Goal: Information Seeking & Learning: Find specific fact

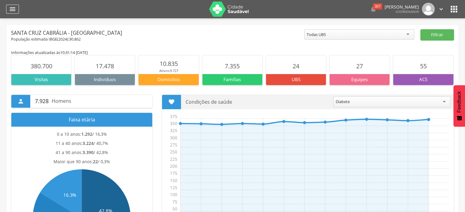
click at [11, 8] on icon "" at bounding box center [12, 8] width 7 height 7
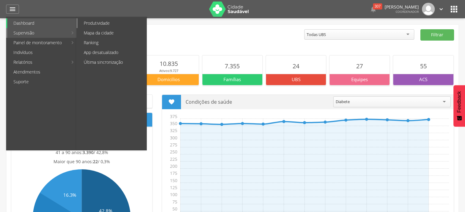
click at [106, 22] on link "Produtividade" at bounding box center [112, 23] width 69 height 10
type input "**********"
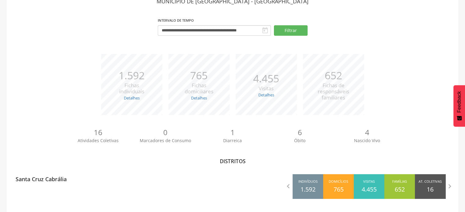
scroll to position [40, 0]
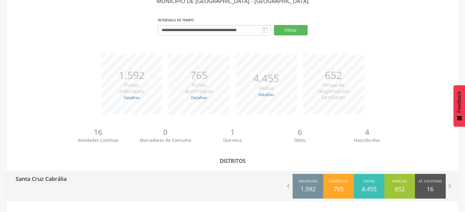
drag, startPoint x: 81, startPoint y: 175, endPoint x: 81, endPoint y: 171, distance: 4.3
click at [81, 171] on div "Santa Cruz Cabrália" at bounding box center [119, 178] width 226 height 15
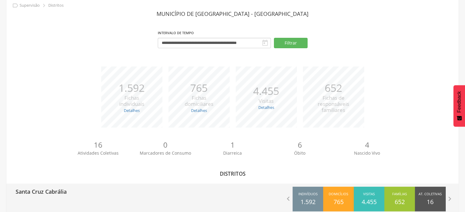
type input "**********"
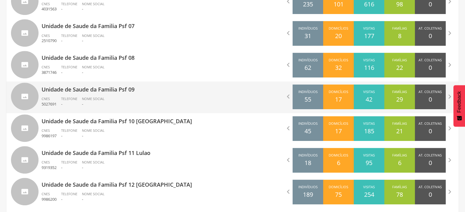
scroll to position [393, 0]
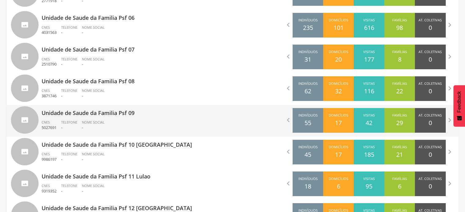
click at [117, 120] on ul "CNES 5027691 Telefone - Nome Social -" at bounding box center [135, 126] width 186 height 13
type input "**********"
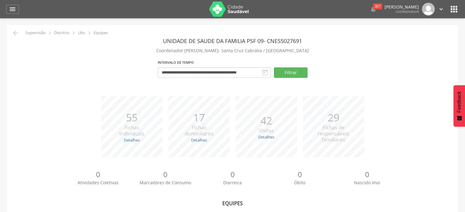
scroll to position [107, 0]
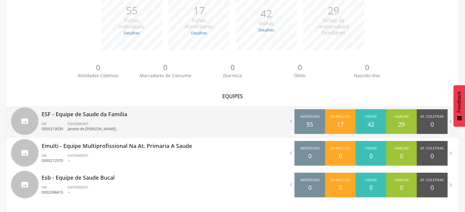
click at [86, 122] on span "ENFERMEIRO" at bounding box center [77, 124] width 21 height 5
type input "**********"
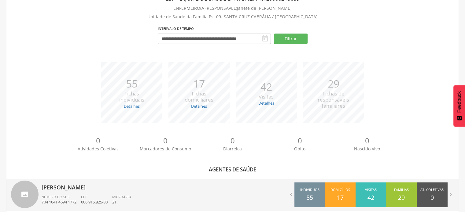
scroll to position [52, 0]
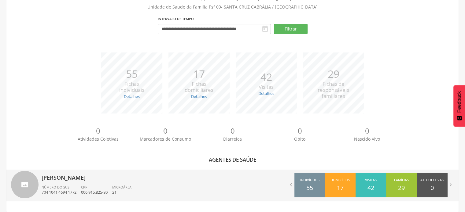
click at [116, 183] on div "[PERSON_NAME] de Alcantara Número do SUS 704 1041 4694 1772 CPF 006.915.825-80 …" at bounding box center [135, 186] width 186 height 32
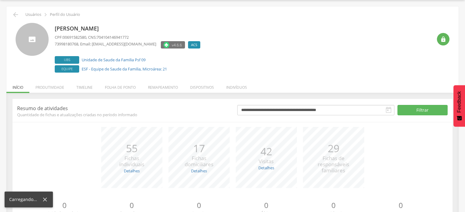
scroll to position [48, 0]
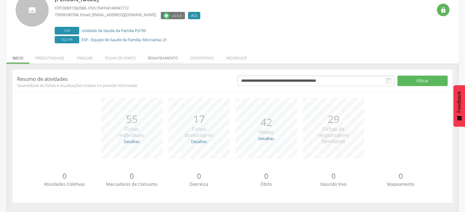
click at [164, 59] on li "Remapeamento" at bounding box center [163, 56] width 42 height 14
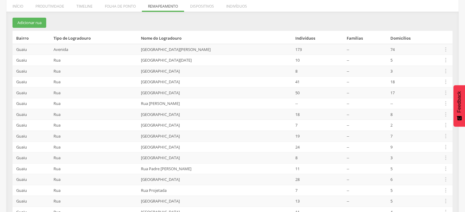
scroll to position [0, 0]
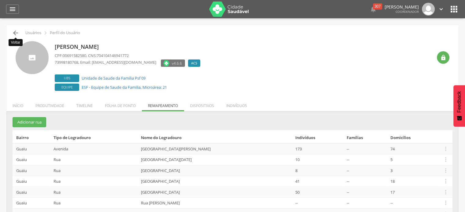
click at [16, 30] on icon "" at bounding box center [15, 32] width 7 height 7
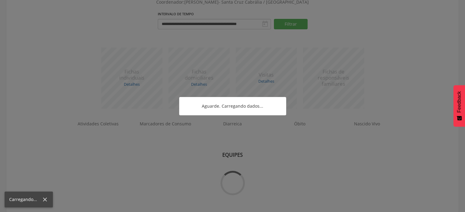
scroll to position [52, 0]
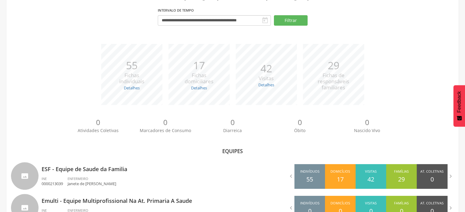
scroll to position [107, 0]
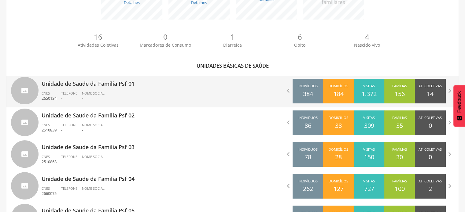
click at [93, 91] on span "Nome Social" at bounding box center [93, 93] width 23 height 5
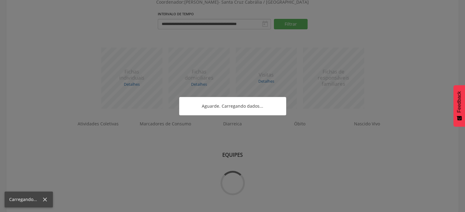
scroll to position [75, 0]
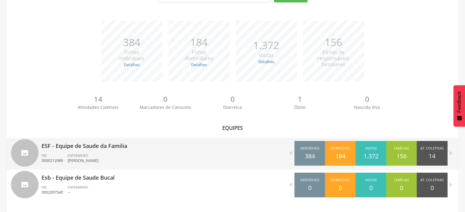
click at [126, 151] on div "ESF - Equipe de Saude da Familia INE 0000212989 ENFERMEIRO [PERSON_NAME]" at bounding box center [135, 154] width 186 height 32
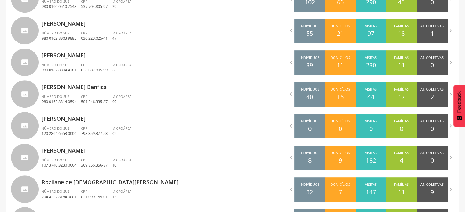
scroll to position [185, 0]
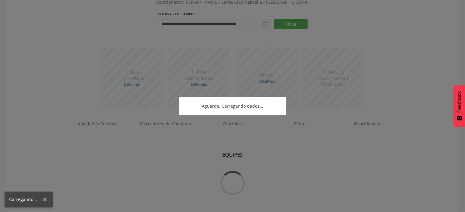
scroll to position [75, 0]
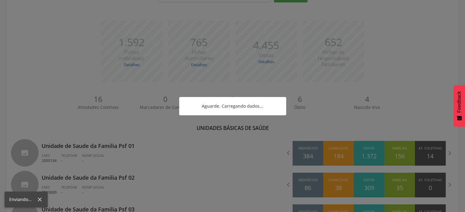
scroll to position [185, 0]
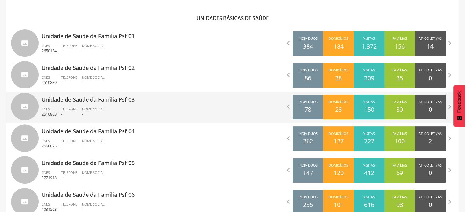
click at [115, 102] on p "Unidade de Saude da Familia Psf 03" at bounding box center [135, 98] width 186 height 12
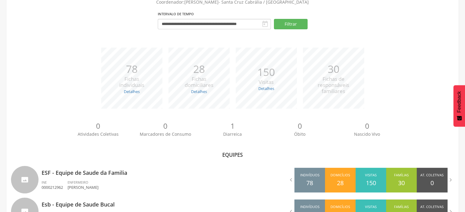
scroll to position [107, 0]
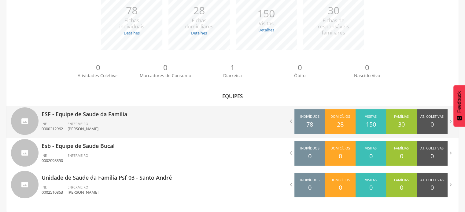
click at [103, 122] on div "ENFERMEIRO [PERSON_NAME]" at bounding box center [84, 127] width 35 height 10
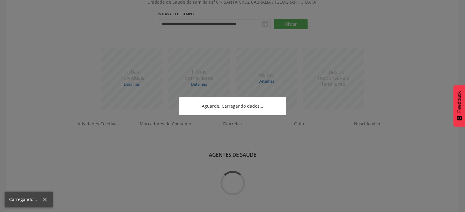
scroll to position [118, 0]
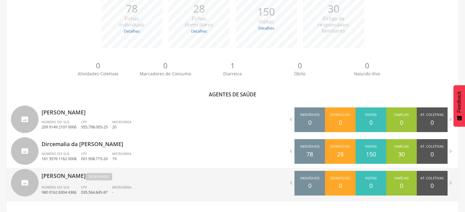
click at [64, 174] on p "[PERSON_NAME] Desativado" at bounding box center [135, 175] width 186 height 14
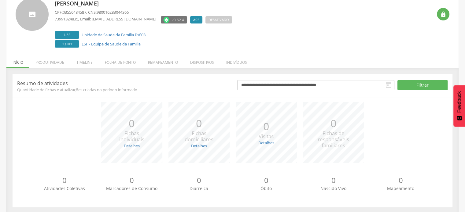
scroll to position [48, 0]
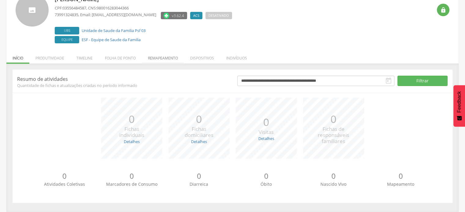
click at [168, 56] on li "Remapeamento" at bounding box center [163, 56] width 42 height 14
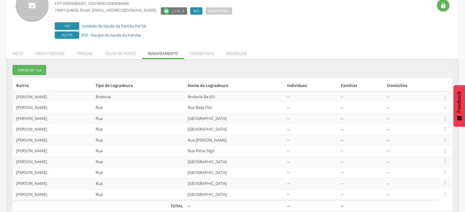
scroll to position [60, 0]
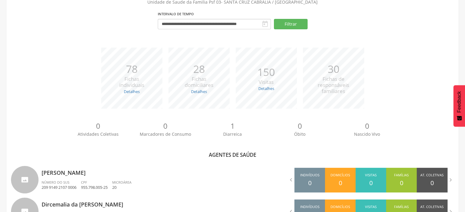
scroll to position [60, 0]
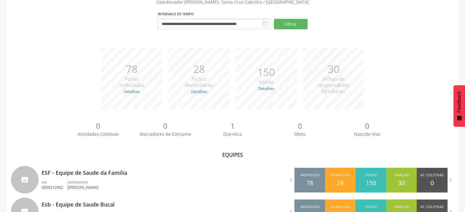
scroll to position [60, 0]
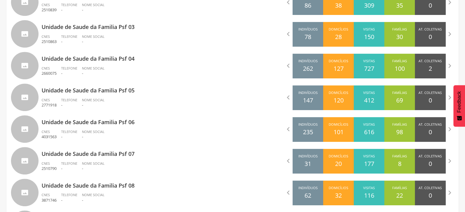
scroll to position [264, 0]
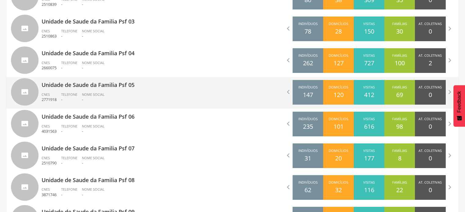
click at [123, 88] on p "Unidade de Saude da Familia Psf 05" at bounding box center [135, 83] width 186 height 12
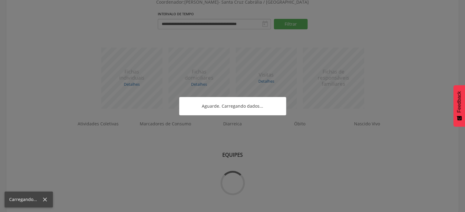
scroll to position [75, 0]
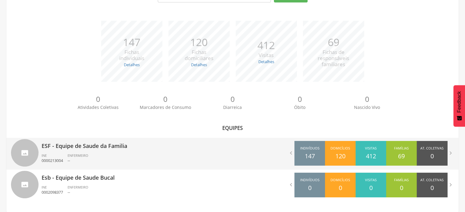
click at [88, 152] on div "ESF - Equipe de Saude da Familia INE 0000213004 ENFERMEIRO --" at bounding box center [135, 154] width 186 height 32
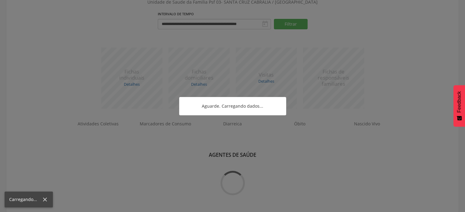
scroll to position [264, 0]
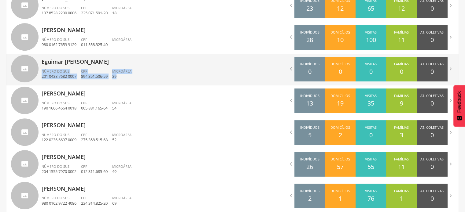
drag, startPoint x: 141, startPoint y: 75, endPoint x: 106, endPoint y: 66, distance: 36.7
click at [106, 66] on div "Eguimar [PERSON_NAME] Número do SUS 201 0438 7682 0007 CPF 894.351.506-59 Micro…" at bounding box center [135, 70] width 186 height 32
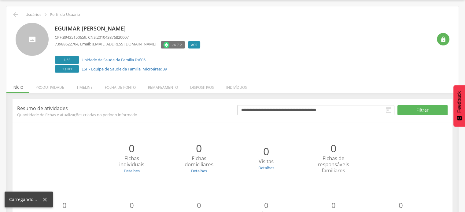
scroll to position [48, 0]
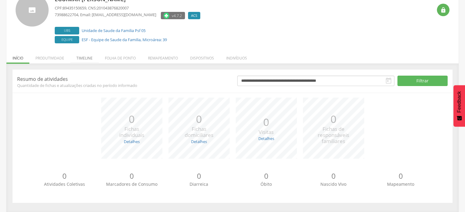
click at [83, 57] on li "Timeline" at bounding box center [84, 56] width 28 height 14
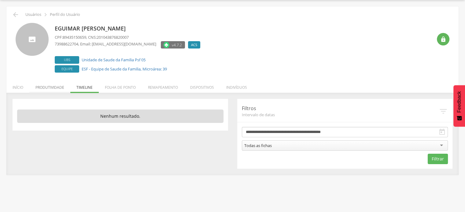
click at [46, 87] on li "Produtividade" at bounding box center [49, 86] width 41 height 14
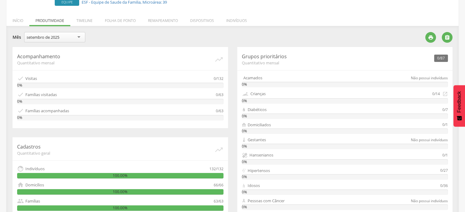
scroll to position [83, 0]
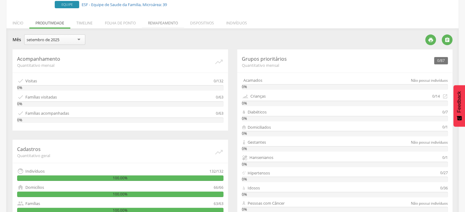
click at [166, 20] on li "Remapeamento" at bounding box center [163, 21] width 42 height 14
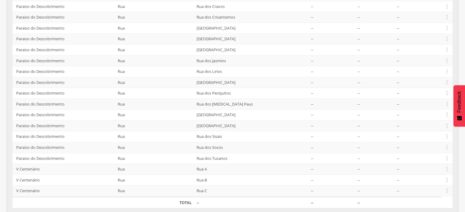
scroll to position [695, 0]
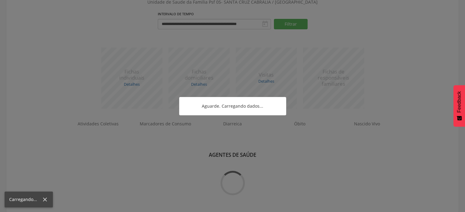
scroll to position [338, 0]
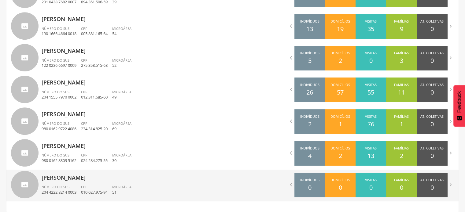
click at [67, 180] on p "[PERSON_NAME]" at bounding box center [135, 176] width 186 height 12
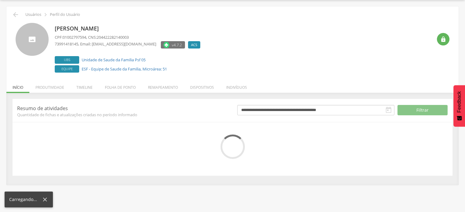
scroll to position [48, 0]
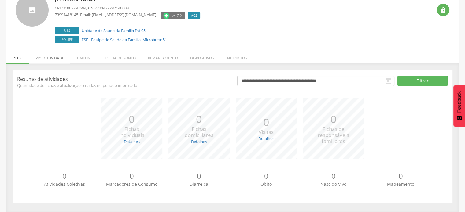
click at [48, 54] on li "Produtividade" at bounding box center [49, 56] width 41 height 14
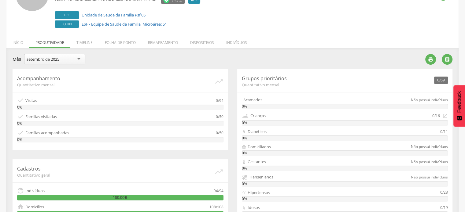
scroll to position [1, 0]
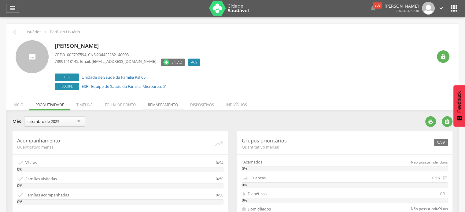
click at [164, 105] on li "Remapeamento" at bounding box center [163, 103] width 42 height 14
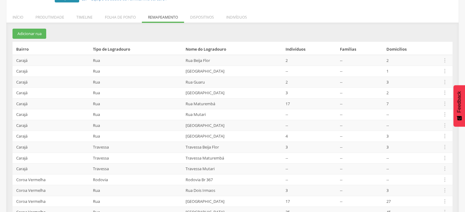
scroll to position [0, 0]
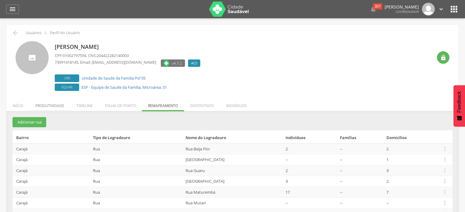
click at [53, 108] on li "Produtividade" at bounding box center [49, 104] width 41 height 14
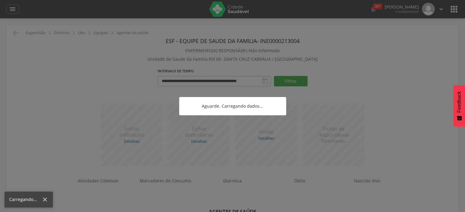
scroll to position [18, 0]
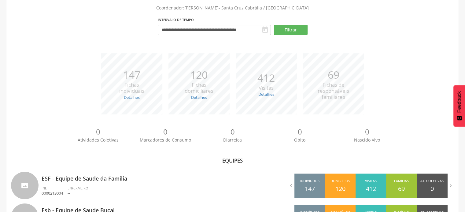
scroll to position [75, 0]
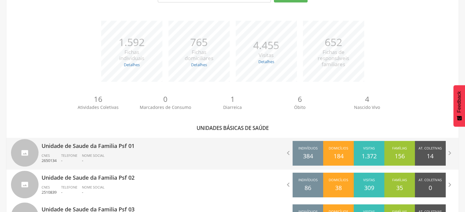
click at [103, 149] on p "Unidade de Saude da Familia Psf 01" at bounding box center [135, 144] width 186 height 12
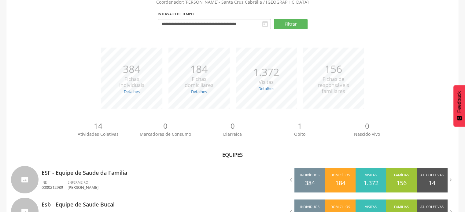
scroll to position [75, 0]
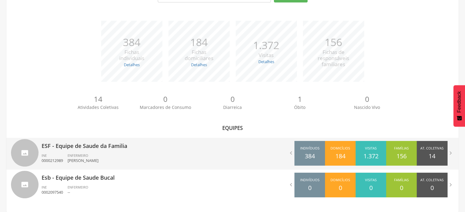
click at [104, 151] on div "ESF - Equipe de Saude da Familia INE 0000212989 ENFERMEIRO [PERSON_NAME]" at bounding box center [135, 154] width 186 height 32
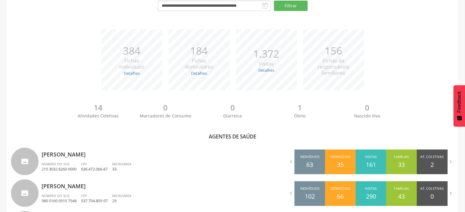
scroll to position [259, 0]
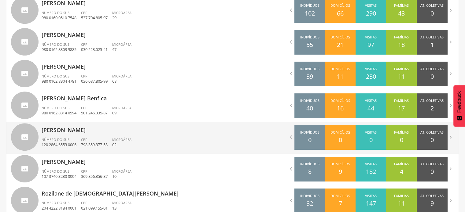
click at [81, 132] on p "[PERSON_NAME]" at bounding box center [135, 128] width 186 height 12
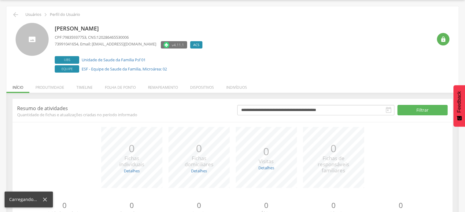
scroll to position [48, 0]
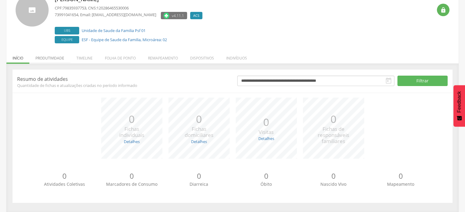
click at [44, 56] on li "Produtividade" at bounding box center [49, 56] width 41 height 14
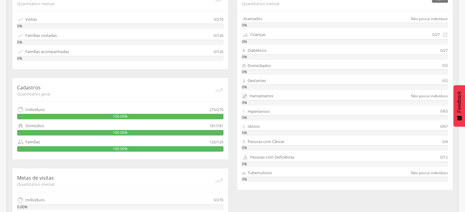
scroll to position [186, 0]
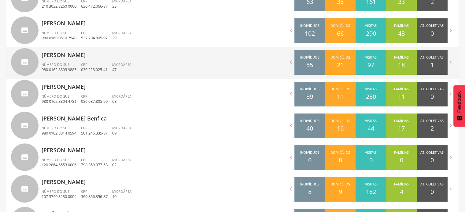
scroll to position [244, 0]
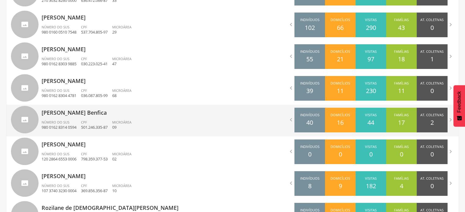
click at [71, 121] on div "Número do SUS 980 0162 8314 0594" at bounding box center [61, 125] width 39 height 10
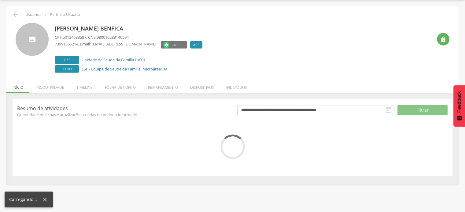
scroll to position [48, 0]
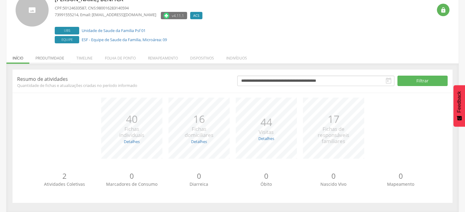
click at [58, 59] on li "Produtividade" at bounding box center [49, 56] width 41 height 14
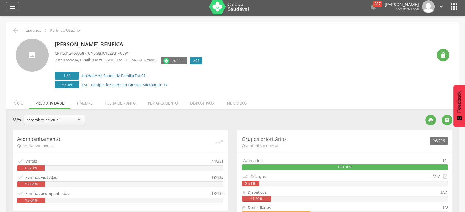
scroll to position [0, 0]
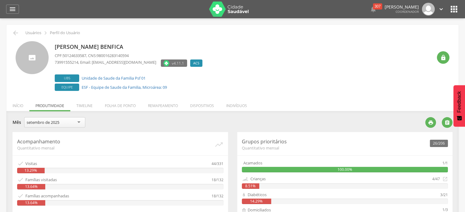
click at [437, 9] on icon "" at bounding box center [440, 9] width 7 height 7
click at [405, 35] on link "Sair" at bounding box center [419, 35] width 48 height 8
